Goal: Task Accomplishment & Management: Use online tool/utility

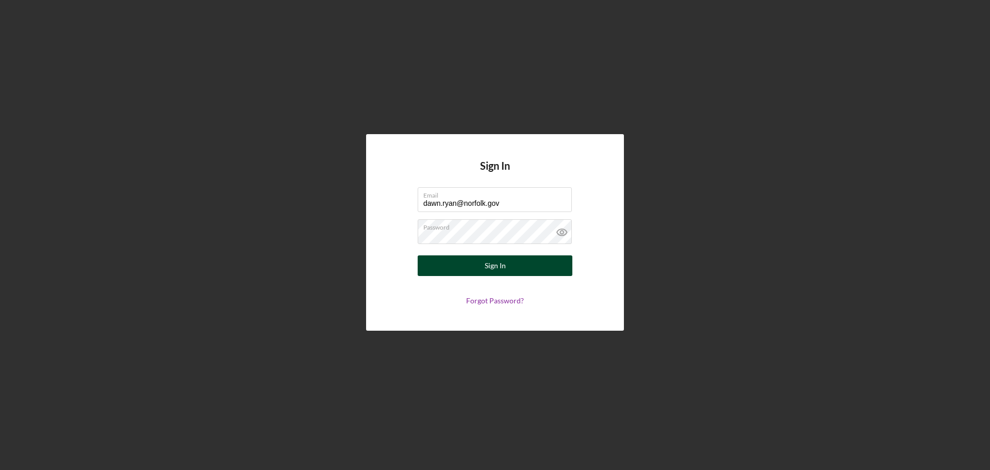
click at [499, 263] on div "Sign In" at bounding box center [495, 265] width 21 height 21
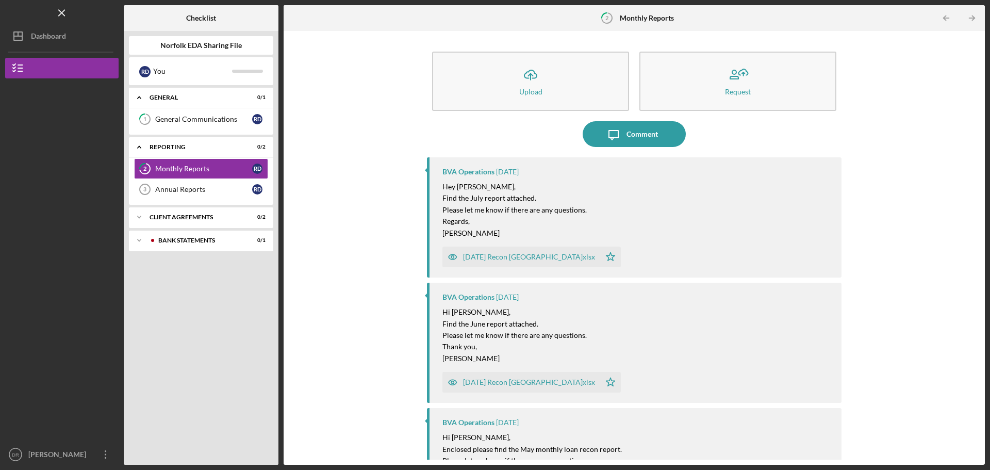
click at [500, 256] on div "[DATE] Recon [GEOGRAPHIC_DATA]xlsx" at bounding box center [529, 257] width 132 height 8
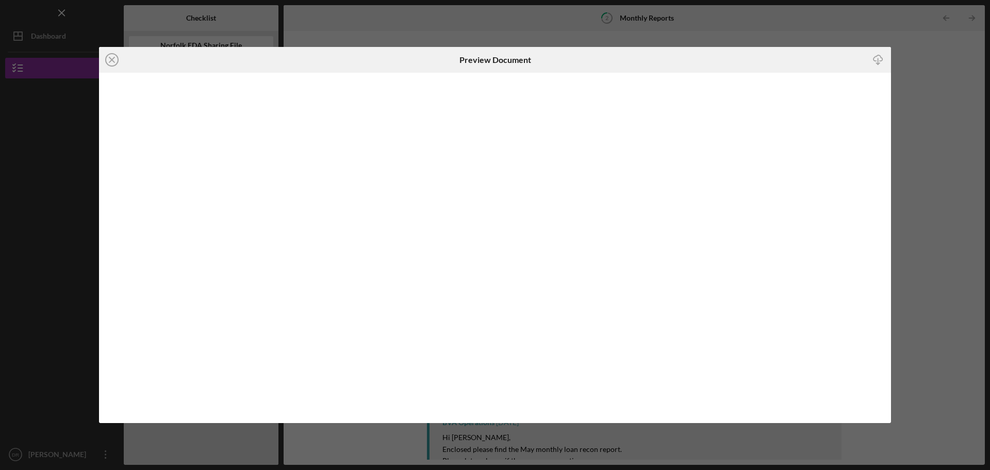
click at [879, 62] on line "button" at bounding box center [879, 61] width 0 height 6
